Goal: Information Seeking & Learning: Learn about a topic

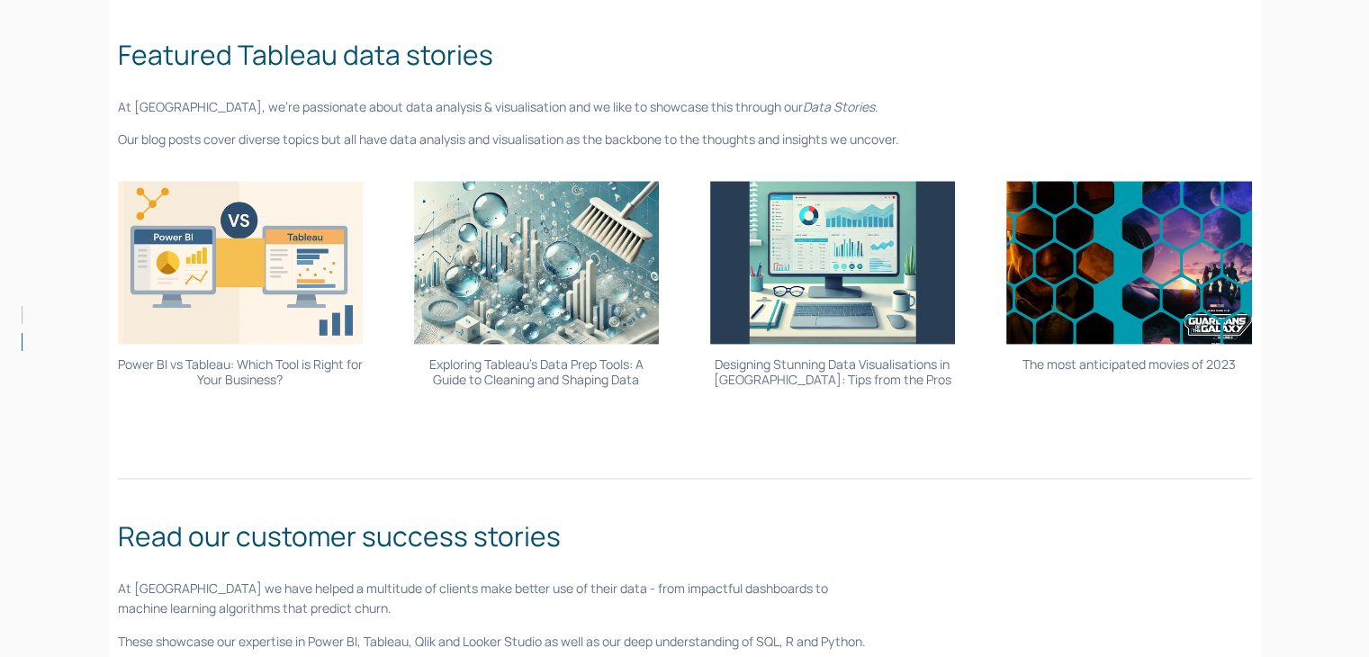
scroll to position [2345, 0]
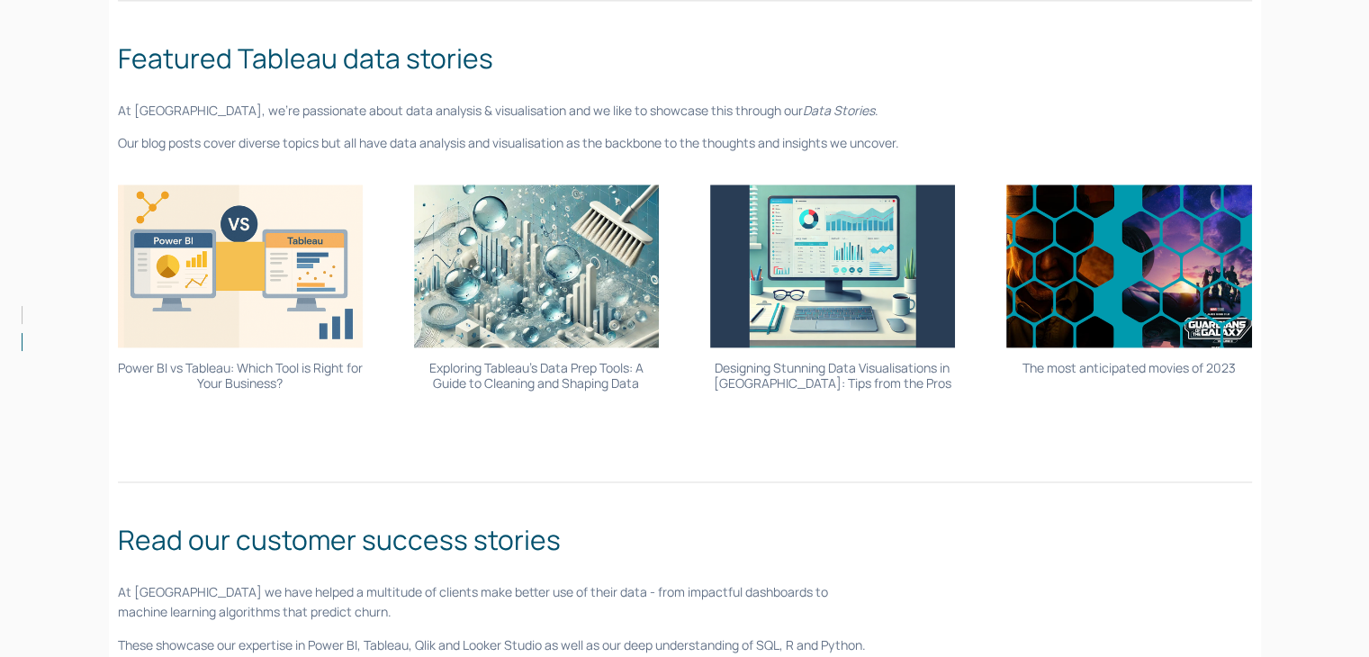
click at [212, 364] on link "Power BI vs Tableau: Which Tool is Right for Your Business?" at bounding box center [240, 375] width 245 height 32
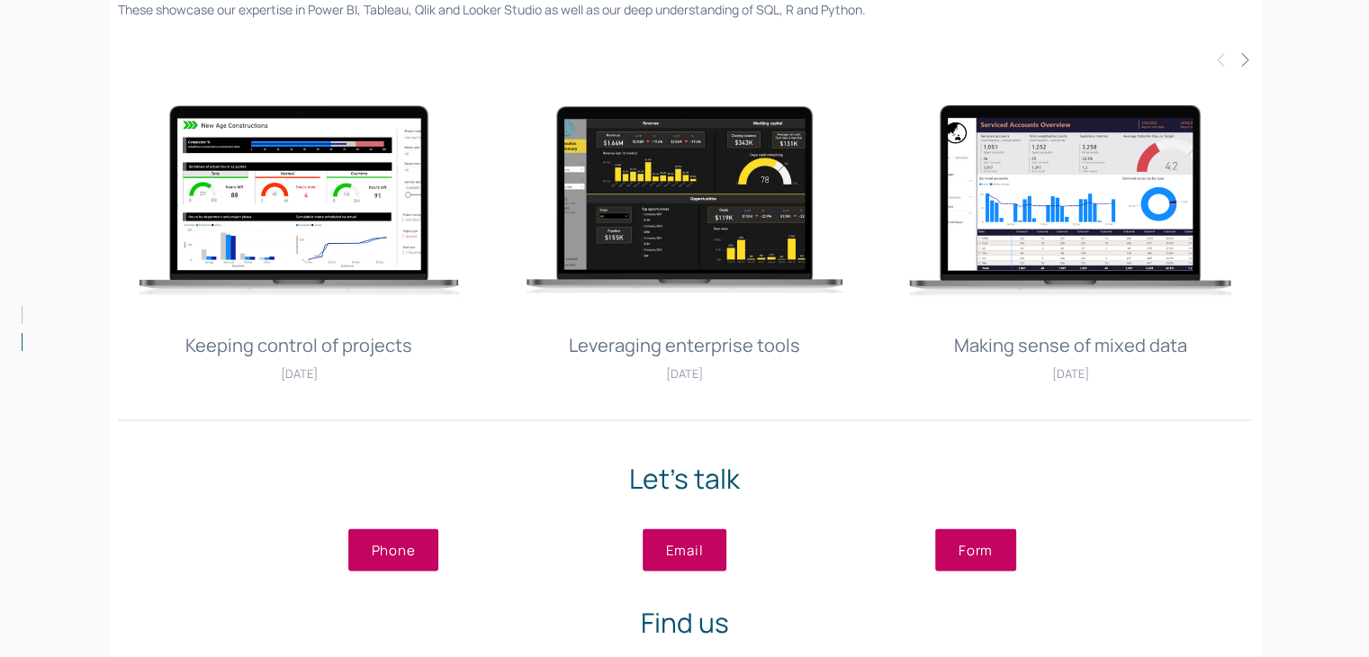
scroll to position [2984, 0]
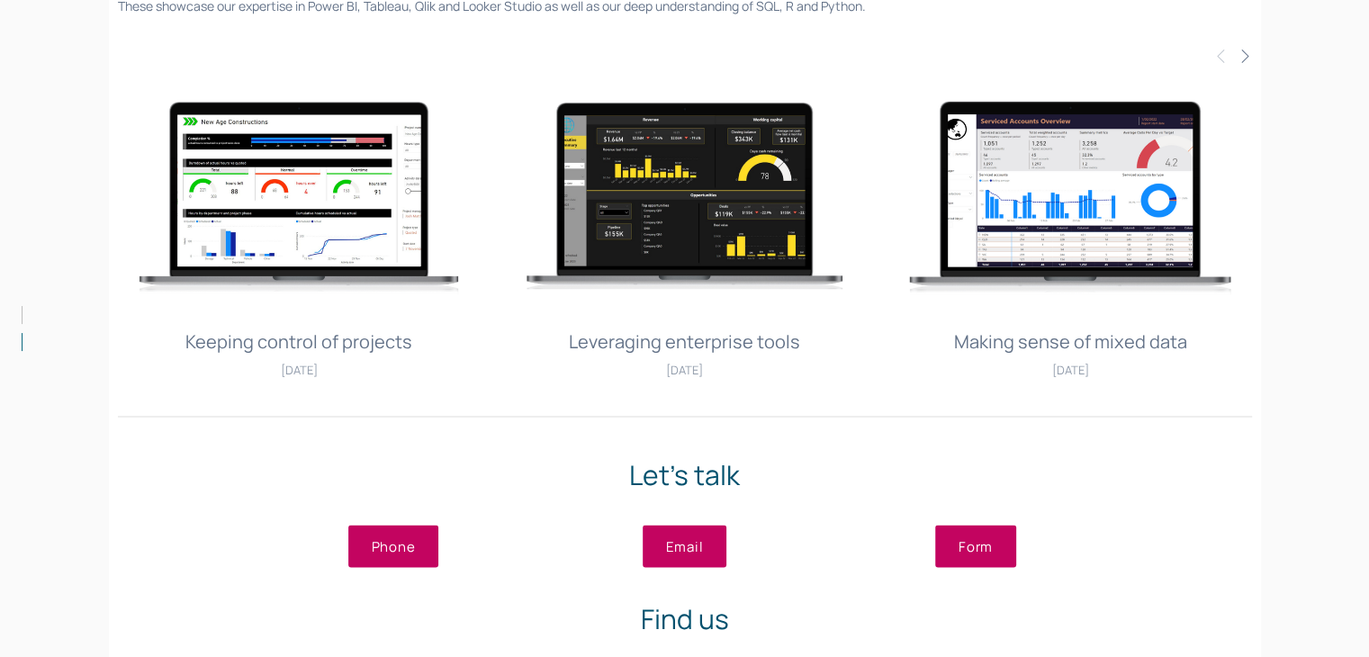
click at [1001, 241] on img at bounding box center [1070, 197] width 364 height 242
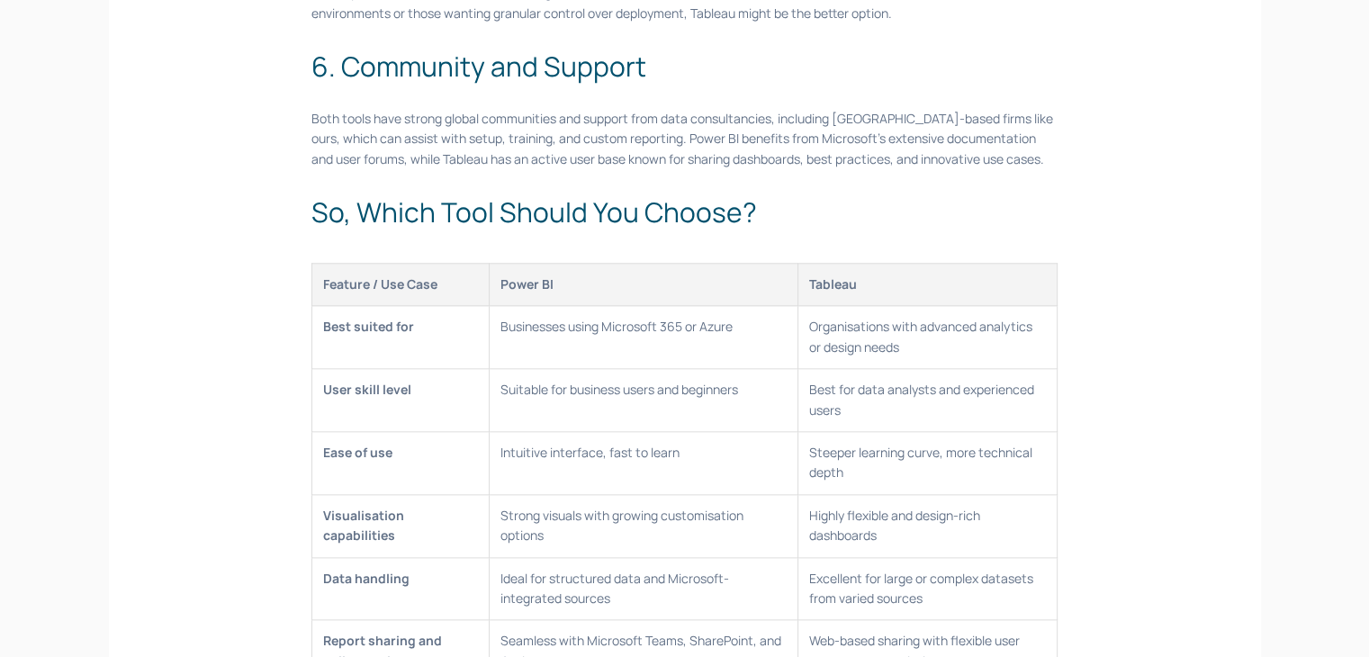
scroll to position [2034, 0]
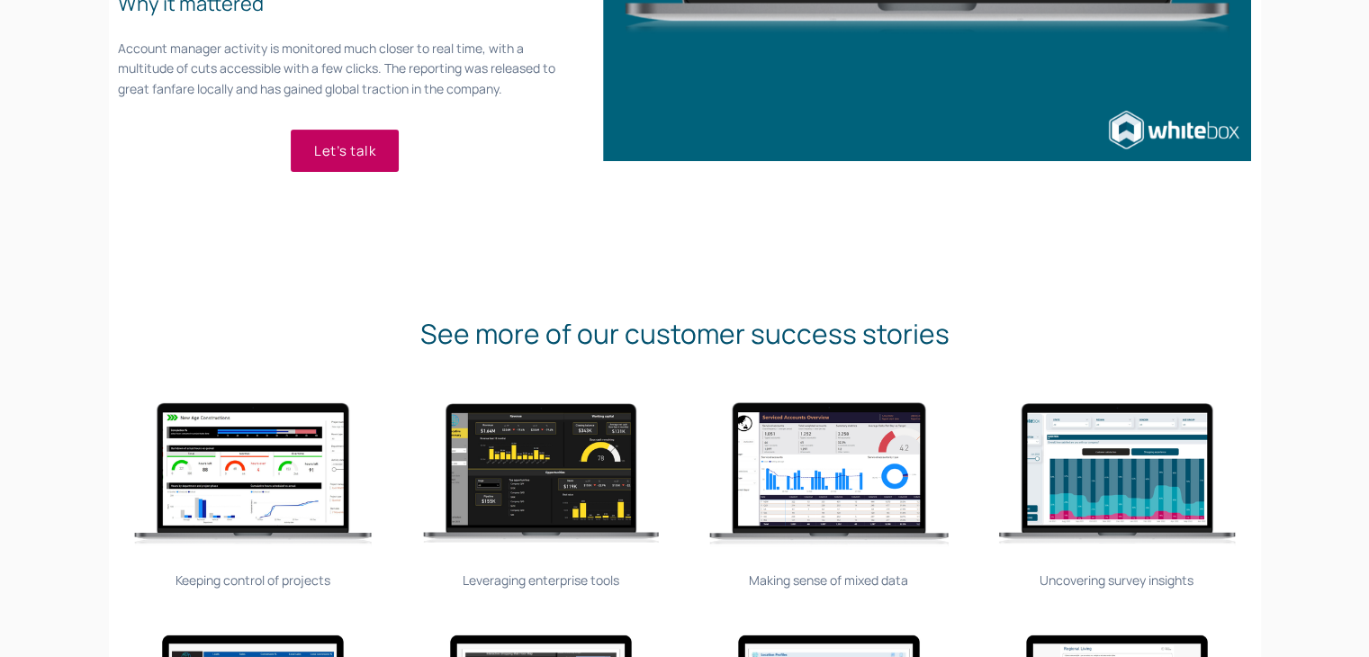
scroll to position [561, 0]
